Goal: Information Seeking & Learning: Learn about a topic

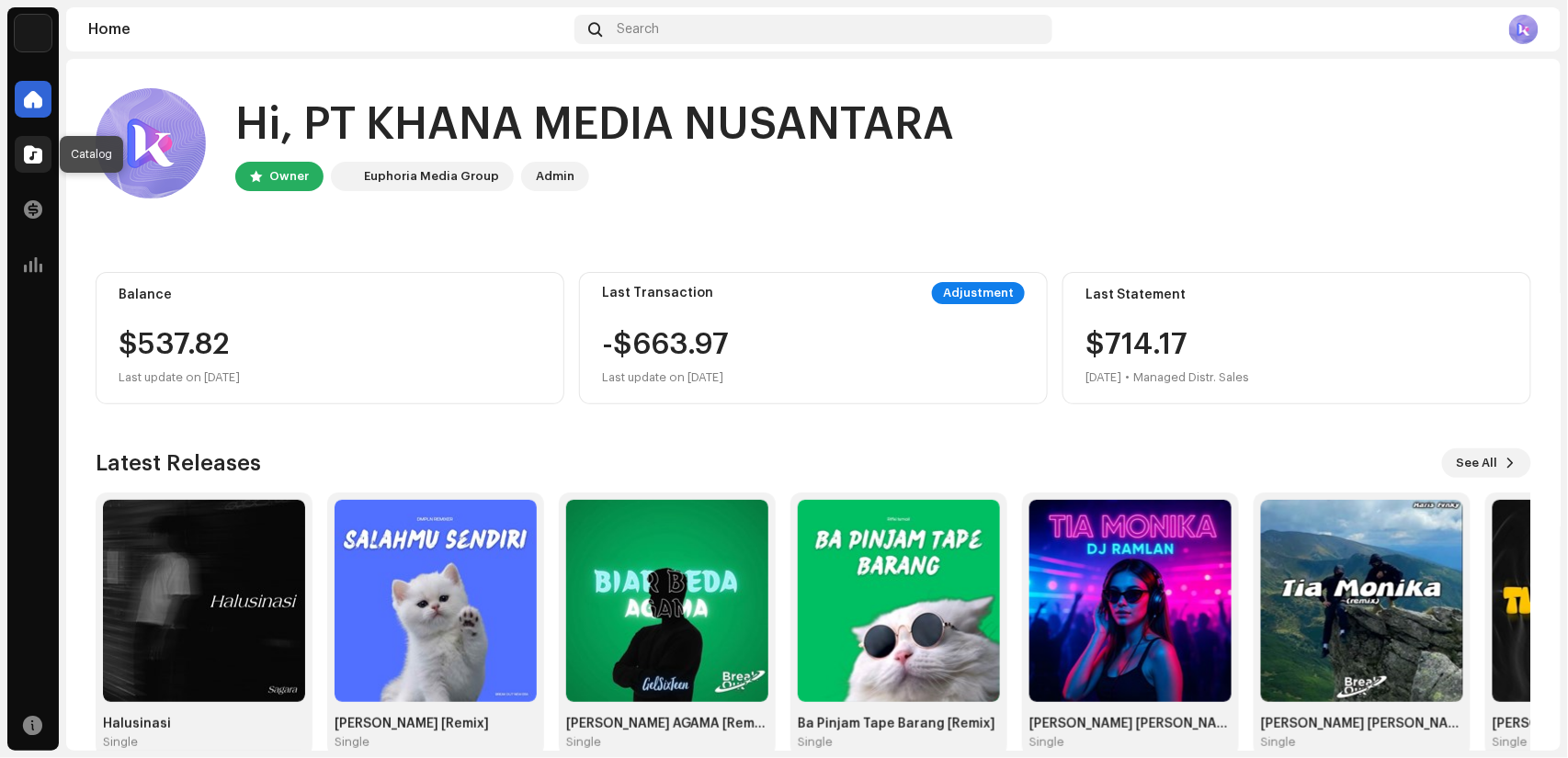
click at [32, 140] on div at bounding box center [33, 154] width 36 height 36
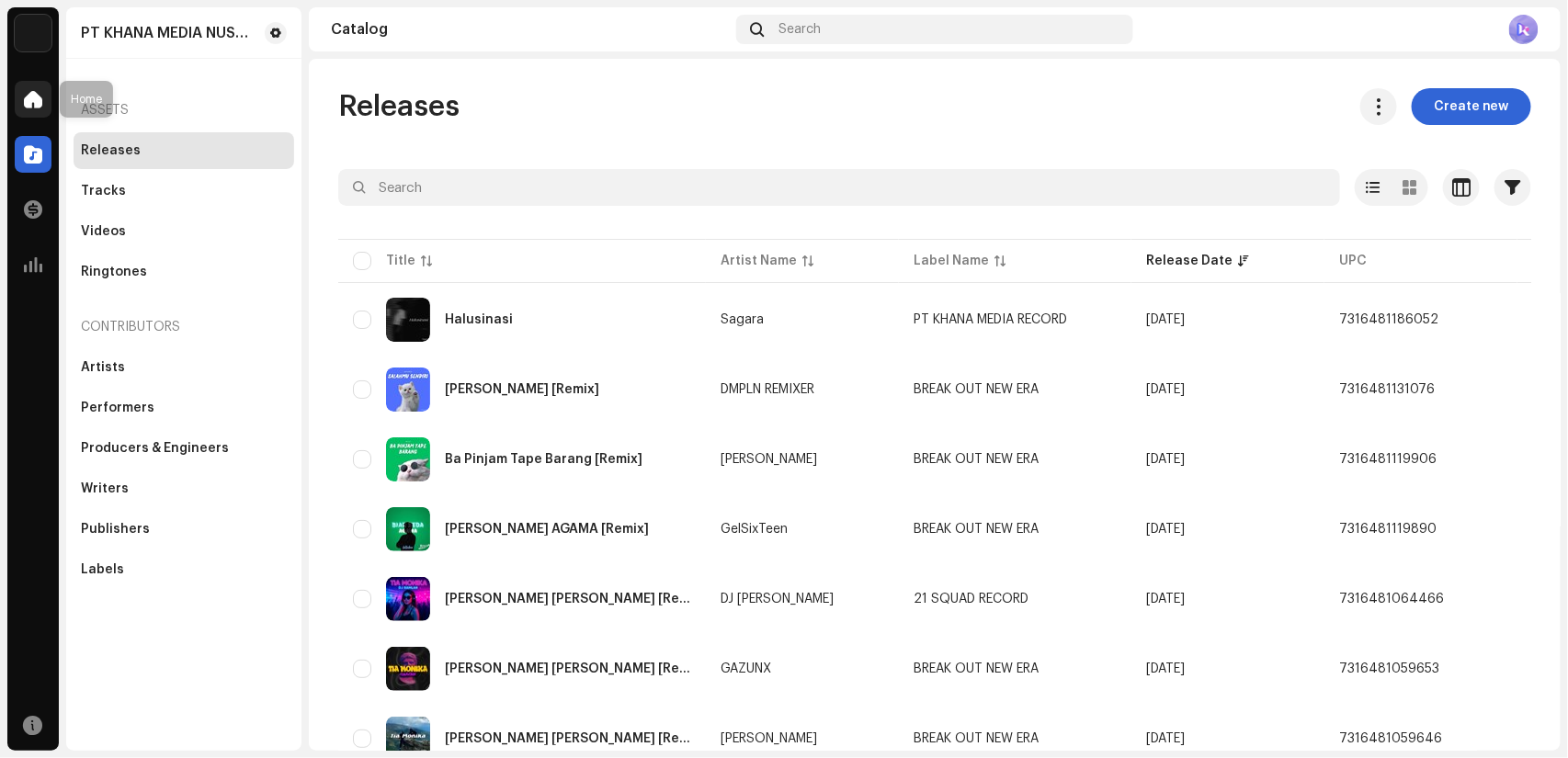
click at [30, 102] on span at bounding box center [33, 99] width 19 height 15
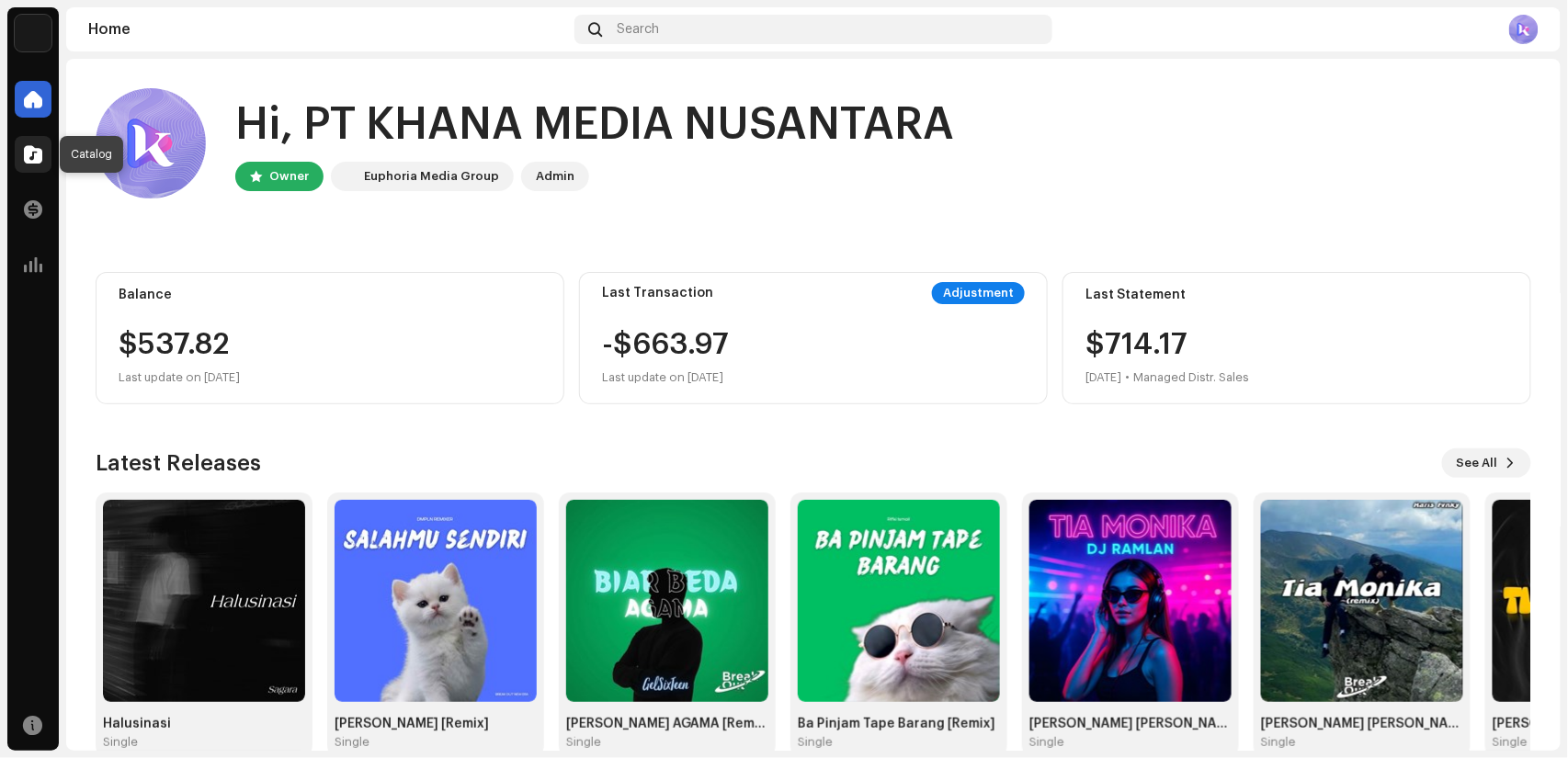
click at [22, 136] on div at bounding box center [33, 154] width 36 height 36
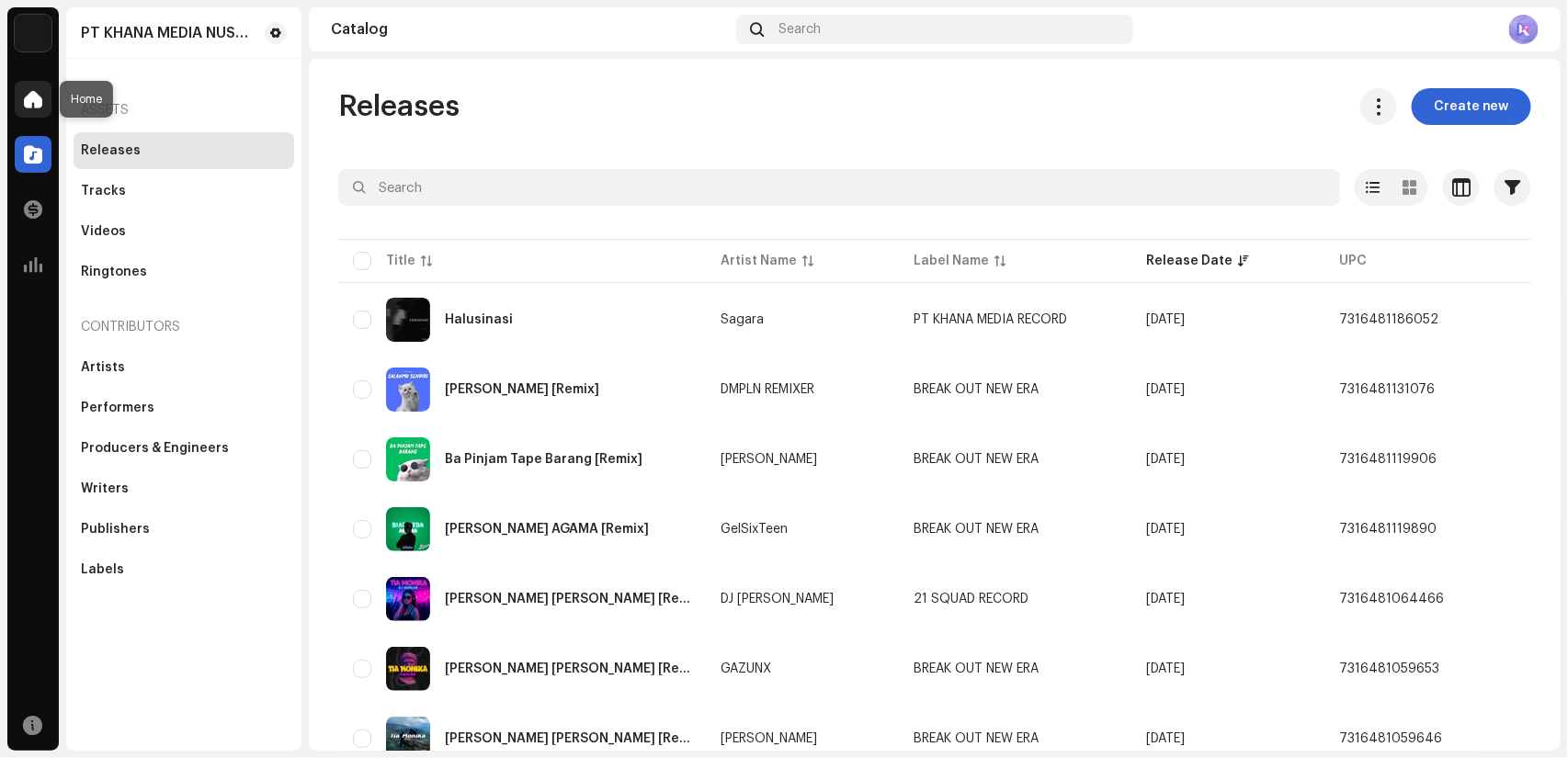
click at [43, 104] on div at bounding box center [33, 99] width 36 height 36
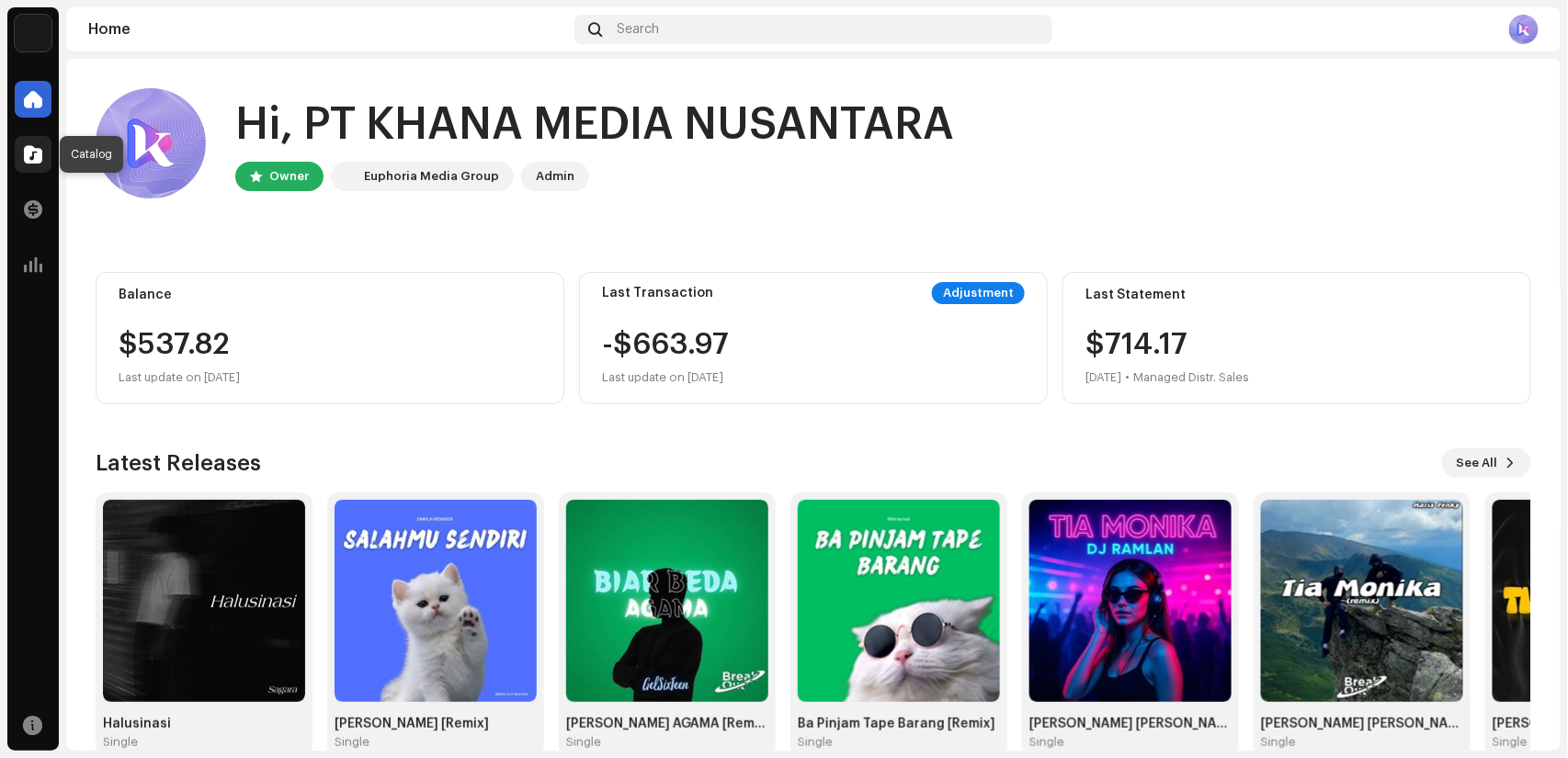
click at [44, 151] on div at bounding box center [33, 154] width 36 height 36
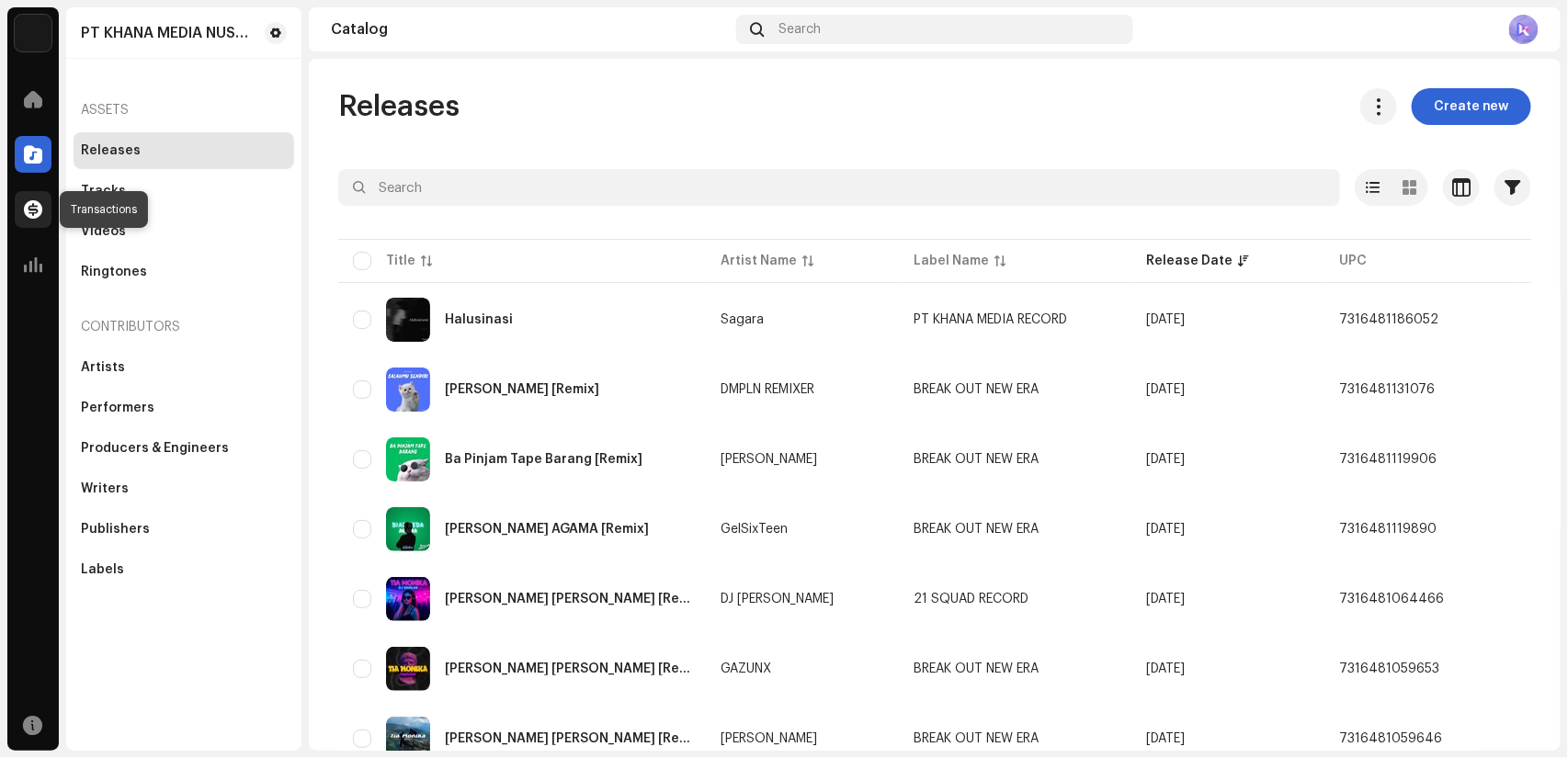
click at [18, 198] on div at bounding box center [33, 209] width 36 height 36
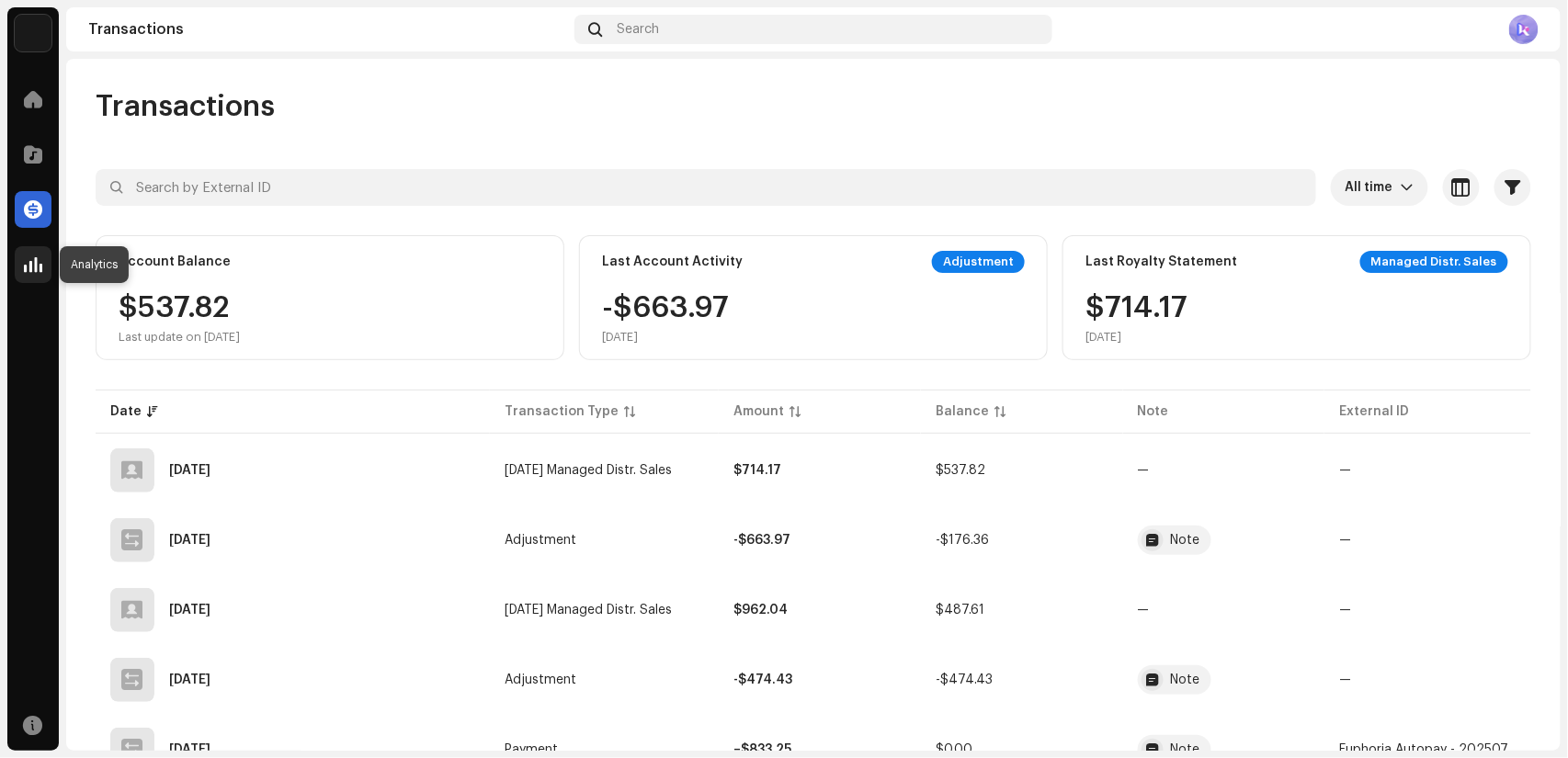
click at [30, 249] on div at bounding box center [33, 264] width 36 height 36
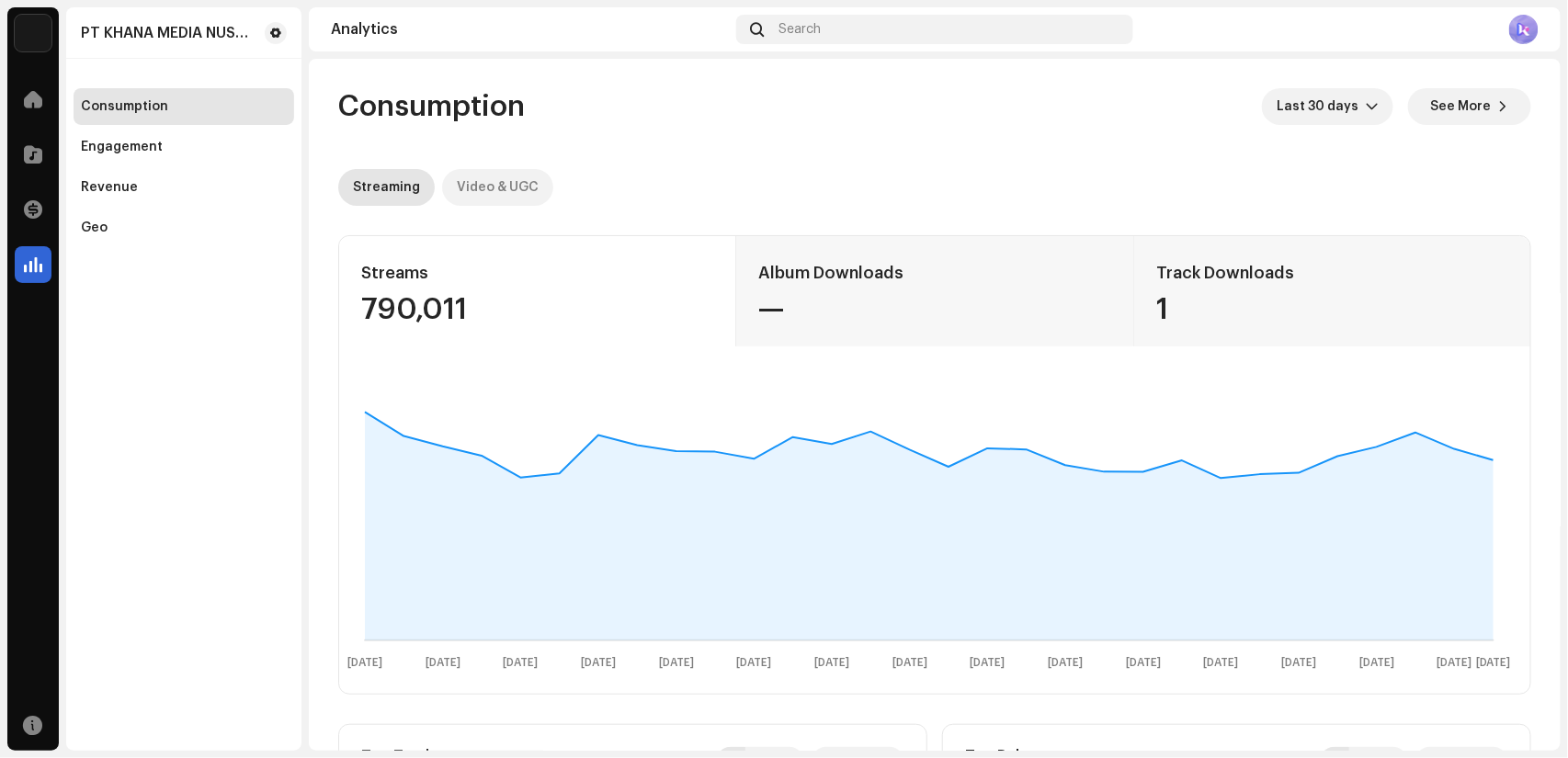
click at [492, 191] on div "Video & UGC" at bounding box center [497, 186] width 82 height 36
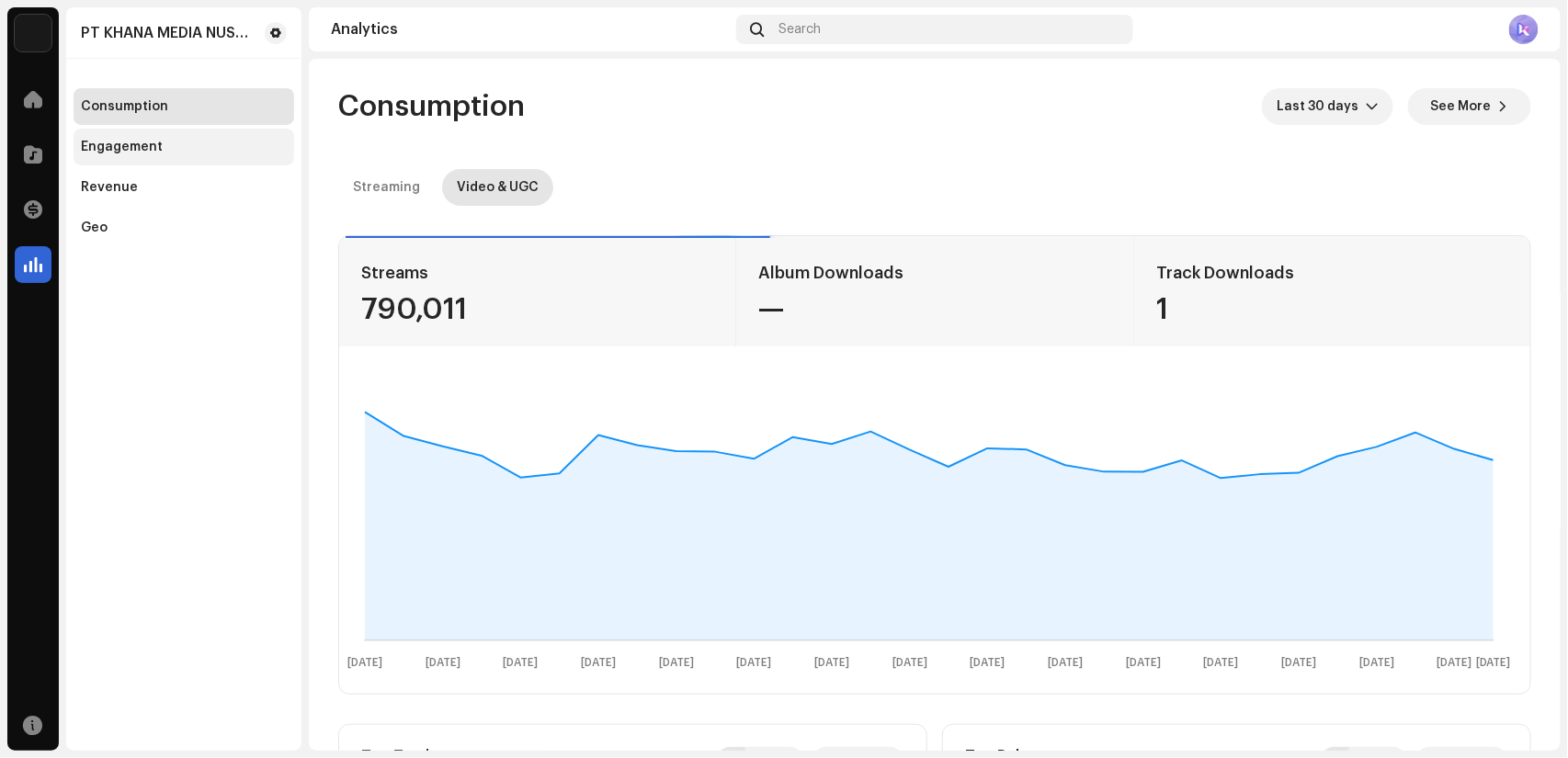
click at [169, 154] on div "Engagement" at bounding box center [183, 147] width 206 height 15
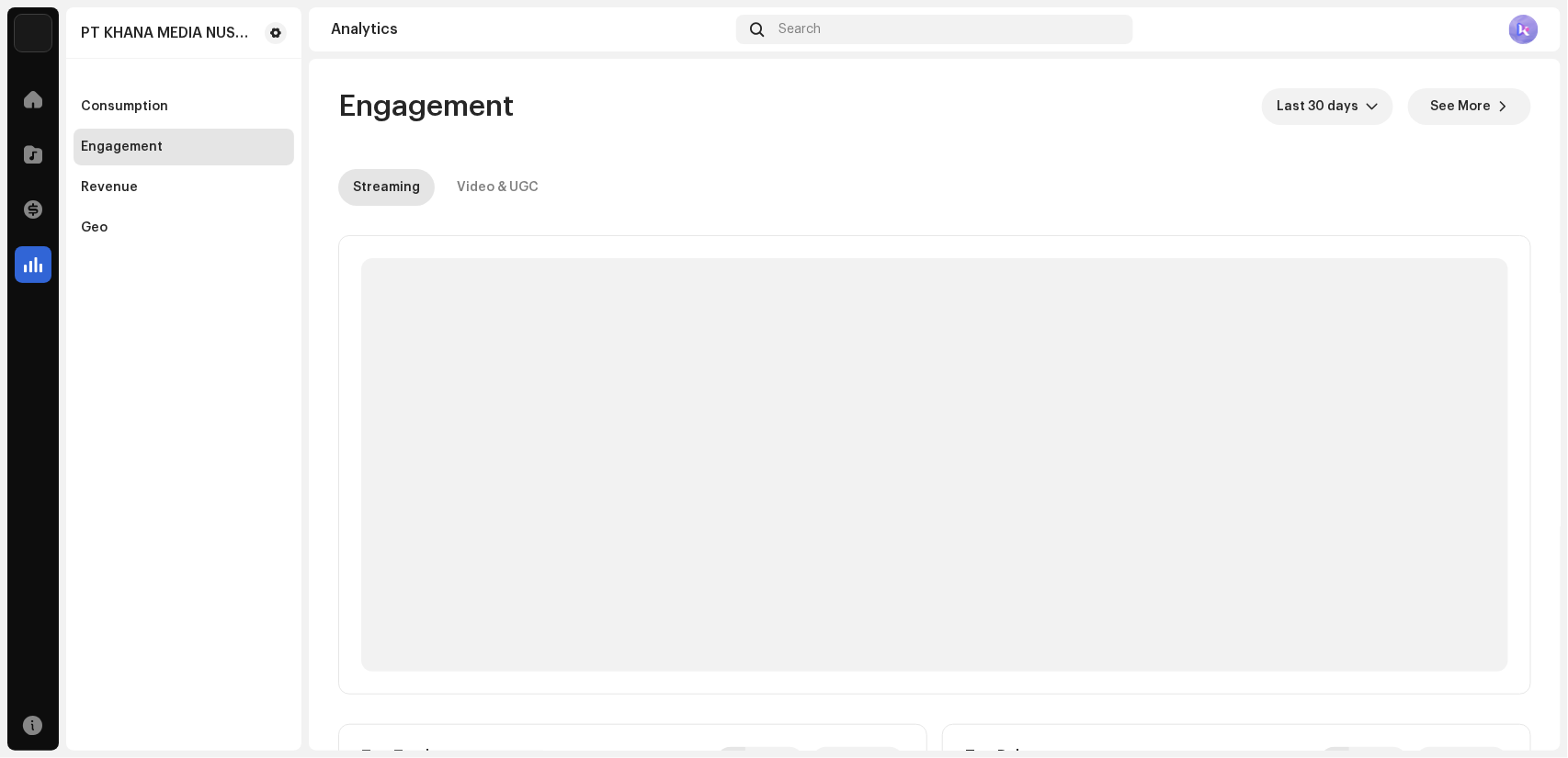
click at [166, 206] on div "Consumption Engagement Revenue Geo" at bounding box center [184, 167] width 221 height 158
click at [110, 181] on div "Revenue" at bounding box center [109, 187] width 57 height 15
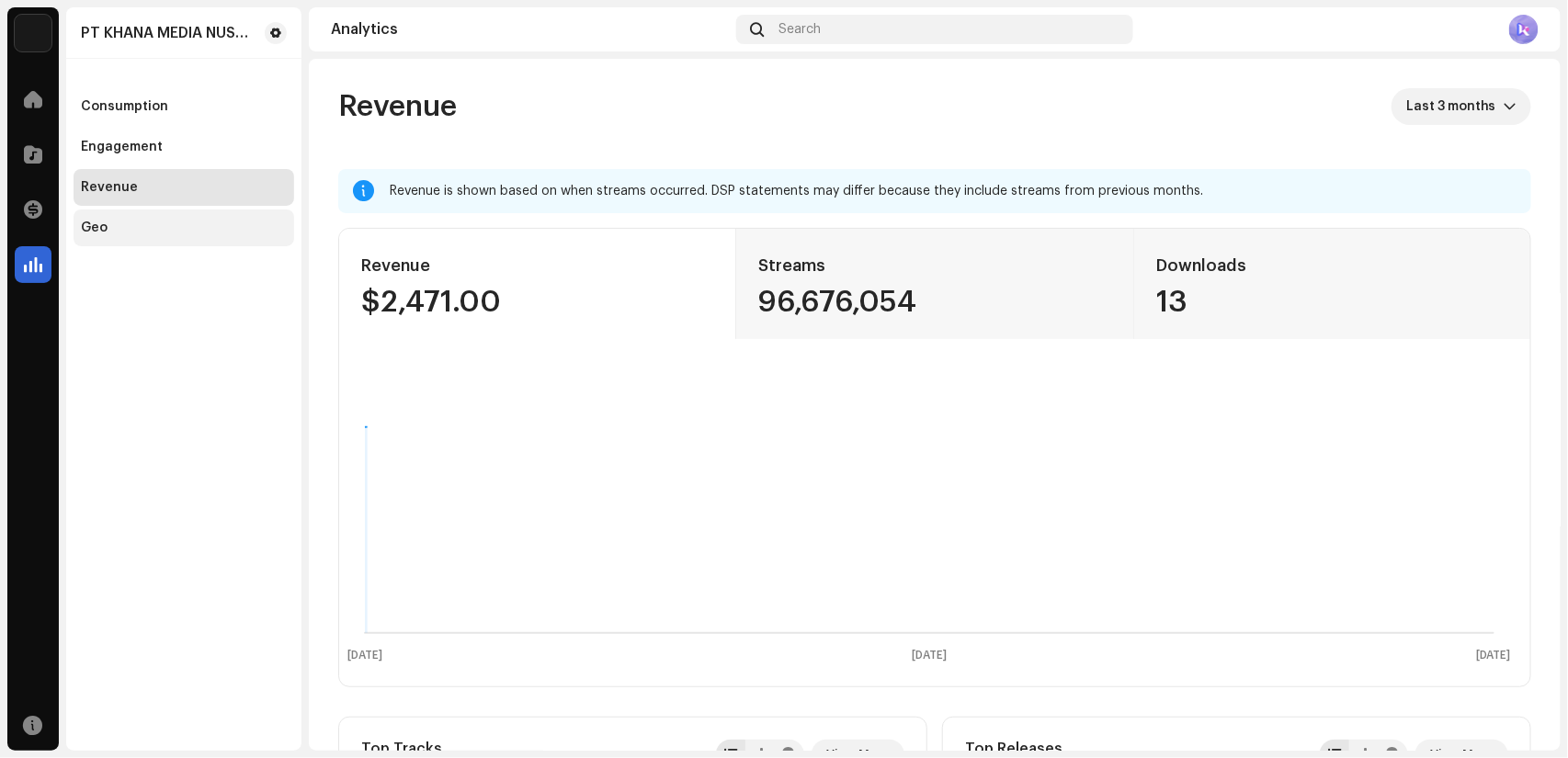
click at [93, 236] on div "Geo" at bounding box center [184, 227] width 221 height 36
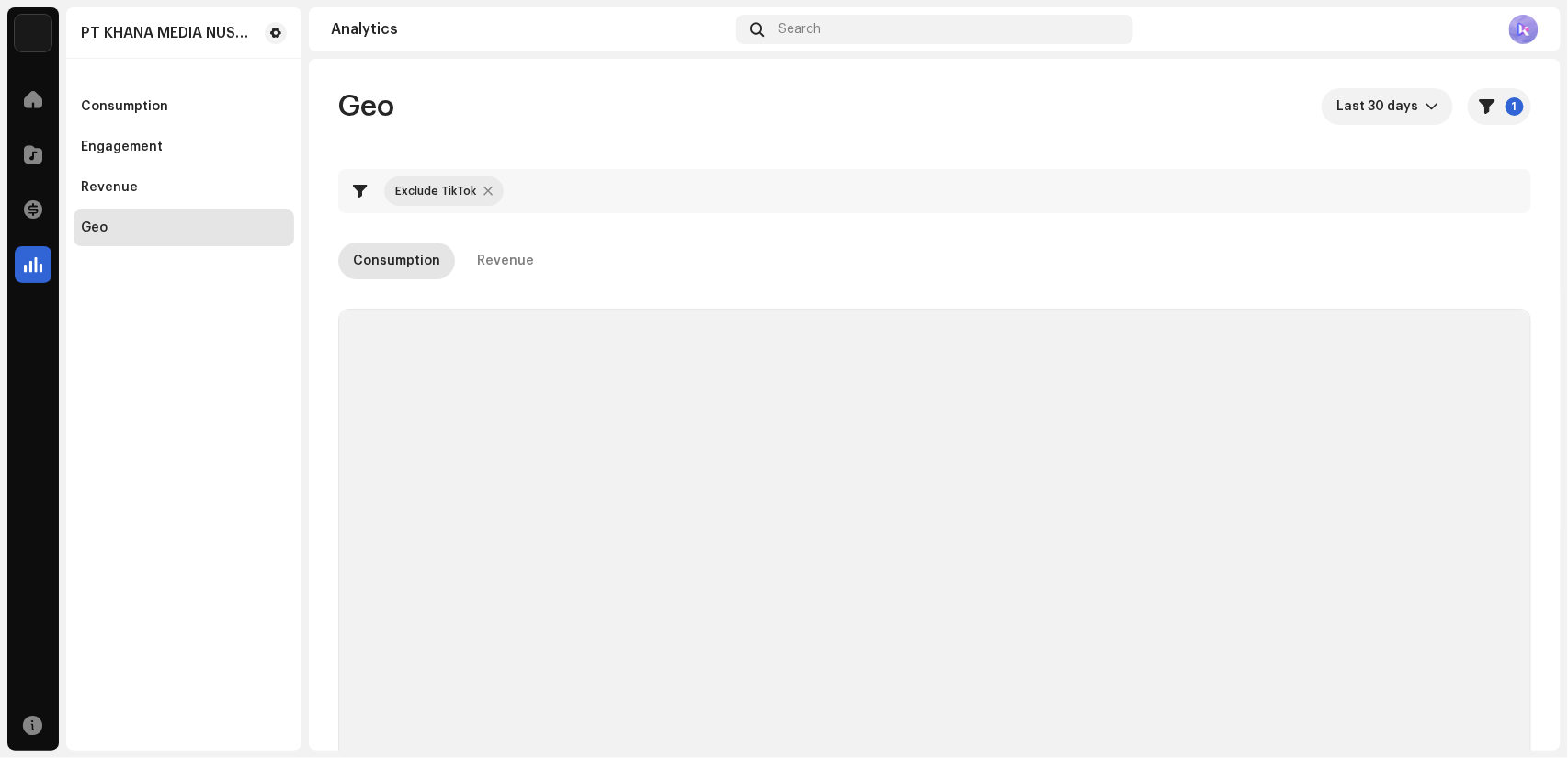
checkbox input "true"
click at [110, 199] on div "Revenue" at bounding box center [184, 186] width 221 height 36
